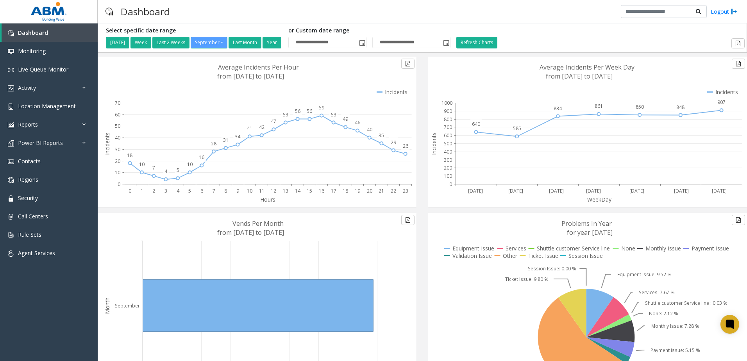
drag, startPoint x: 881, startPoint y: 1, endPoint x: 70, endPoint y: 323, distance: 872.9
click at [71, 325] on div "Dashboard Monitoring Live Queue Monitor Activity Daily Activity Lane Activity A…" at bounding box center [49, 189] width 98 height 332
click at [46, 126] on link "Reports" at bounding box center [49, 124] width 98 height 18
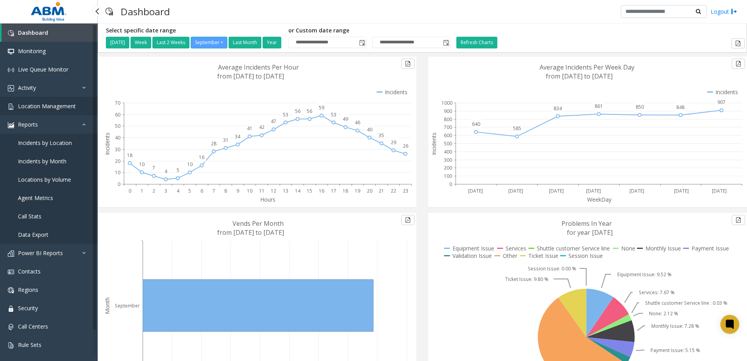
click at [41, 107] on span "Location Management" at bounding box center [47, 105] width 58 height 7
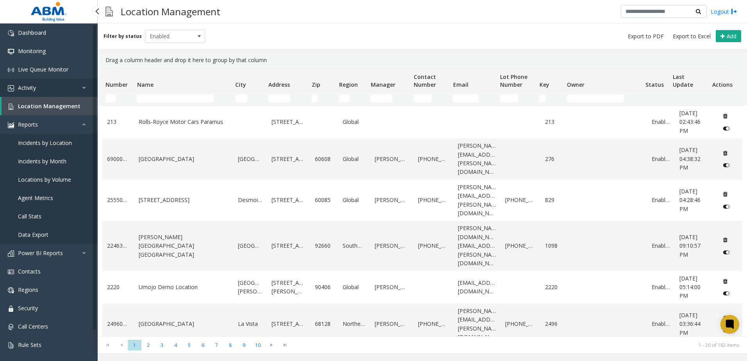
click at [34, 82] on link "Activity" at bounding box center [49, 87] width 98 height 18
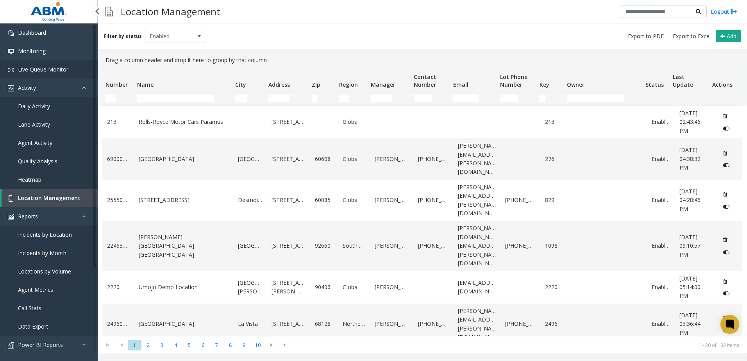
click at [41, 66] on span "Live Queue Monitor" at bounding box center [43, 69] width 50 height 7
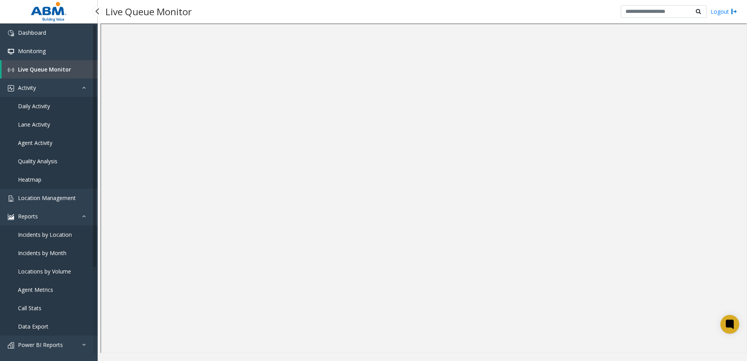
click at [41, 140] on span "Agent Activity" at bounding box center [35, 142] width 34 height 7
